Goal: Share content

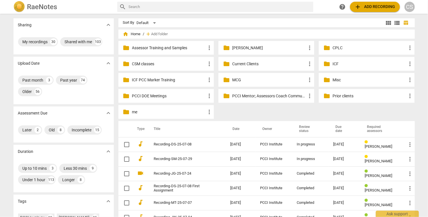
click at [133, 112] on p "me" at bounding box center [169, 112] width 74 height 6
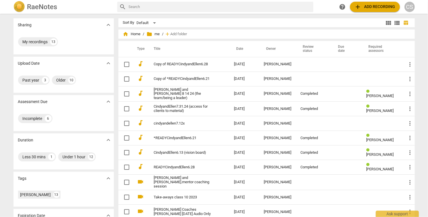
click at [133, 112] on td "audiotrack" at bounding box center [140, 109] width 14 height 15
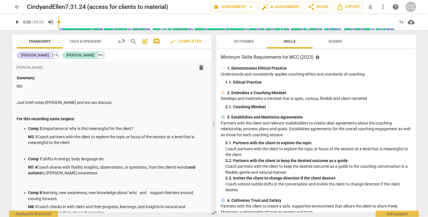
click at [18, 7] on span "arrow_back" at bounding box center [17, 6] width 7 height 7
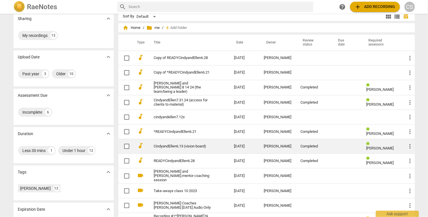
scroll to position [7, 0]
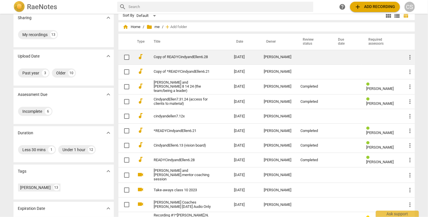
click at [304, 57] on td at bounding box center [313, 57] width 35 height 15
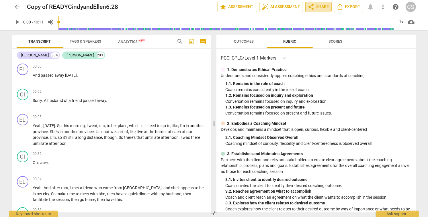
click at [314, 7] on span "share" at bounding box center [311, 6] width 7 height 7
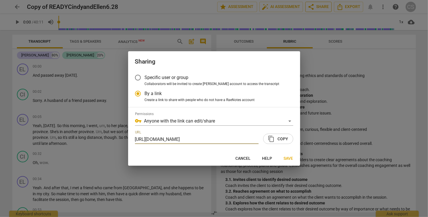
scroll to position [0, 29]
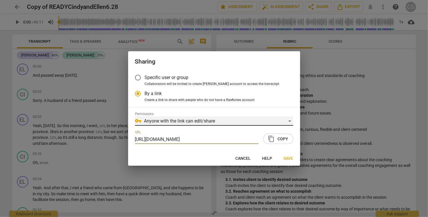
click at [290, 120] on div "vpn_key Anyone with the link can edit/share" at bounding box center [214, 121] width 158 height 9
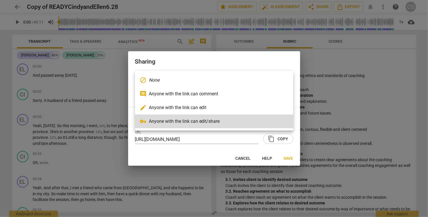
click at [272, 97] on li "comment Anyone with the link can comment" at bounding box center [214, 94] width 158 height 14
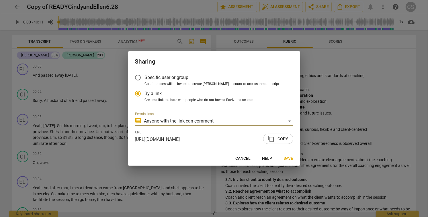
click at [287, 138] on span "content_copy Copy" at bounding box center [278, 138] width 20 height 7
click at [287, 156] on span "Save" at bounding box center [288, 159] width 9 height 6
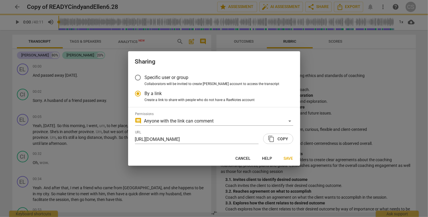
radio input "false"
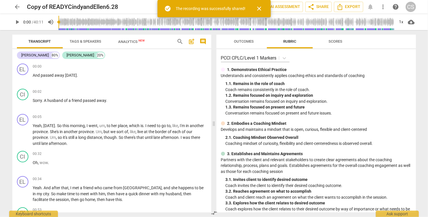
click at [17, 6] on span "arrow_back" at bounding box center [17, 6] width 7 height 7
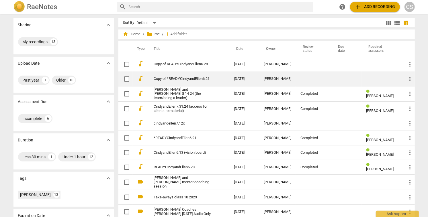
click at [219, 78] on td "Copy of *READYCindyandEllen6.21" at bounding box center [188, 79] width 82 height 15
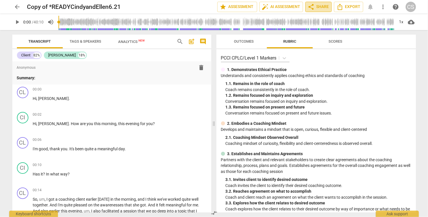
click at [320, 9] on span "share Share" at bounding box center [318, 6] width 21 height 7
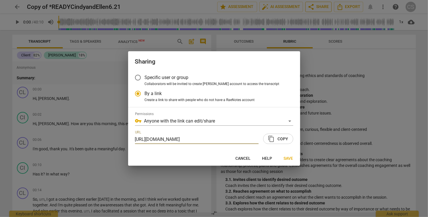
scroll to position [0, 30]
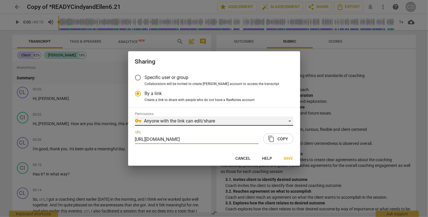
click at [290, 121] on div "vpn_key Anyone with the link can edit/share" at bounding box center [214, 121] width 158 height 9
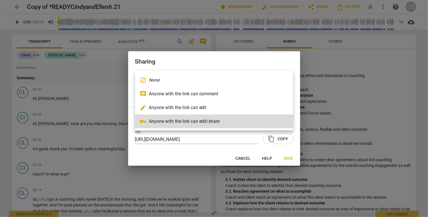
click at [277, 91] on li "comment Anyone with the link can comment" at bounding box center [214, 94] width 158 height 14
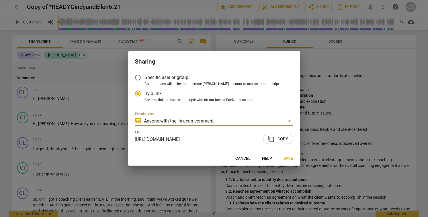
click at [283, 139] on span "content_copy Copy" at bounding box center [278, 138] width 20 height 7
click at [287, 160] on span "Save" at bounding box center [288, 159] width 9 height 6
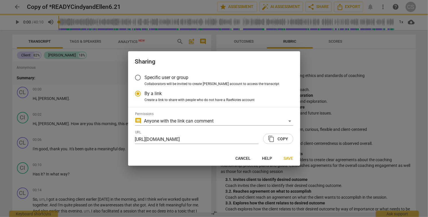
radio input "false"
